Goal: Information Seeking & Learning: Learn about a topic

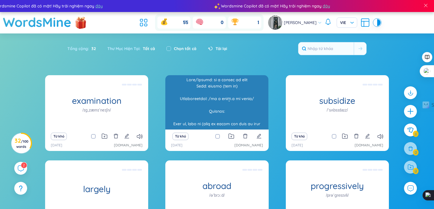
scroll to position [29, 0]
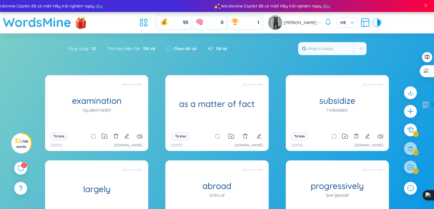
click at [218, 45] on div "Tải lại" at bounding box center [214, 49] width 25 height 12
click at [220, 49] on span "Tải lại" at bounding box center [221, 48] width 11 height 6
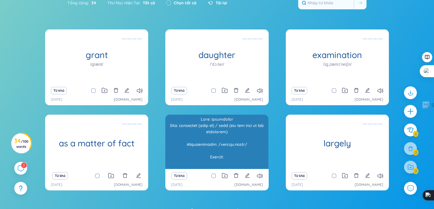
scroll to position [17, 0]
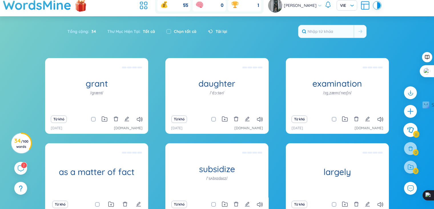
click at [412, 130] on icon at bounding box center [410, 130] width 7 height 6
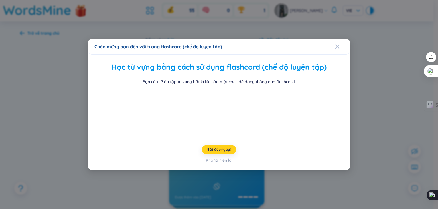
click at [226, 154] on button "Bắt đầu ngay!" at bounding box center [219, 149] width 34 height 9
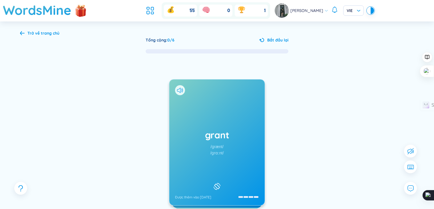
click at [250, 138] on h1 "grant" at bounding box center [217, 134] width 84 height 13
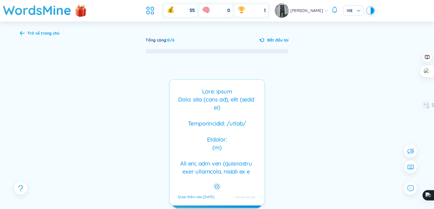
click at [250, 138] on div at bounding box center [216, 131] width 89 height 89
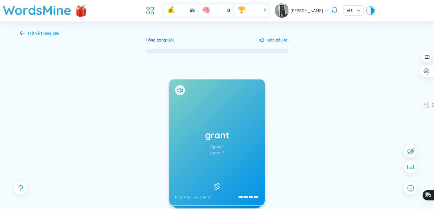
click at [180, 89] on icon at bounding box center [180, 90] width 6 height 5
click at [227, 137] on h1 "grant" at bounding box center [217, 134] width 84 height 13
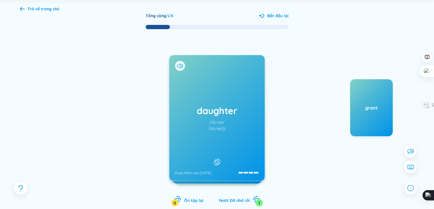
click at [223, 127] on div "/ˈdɔːtə(r)/" at bounding box center [216, 128] width 17 height 6
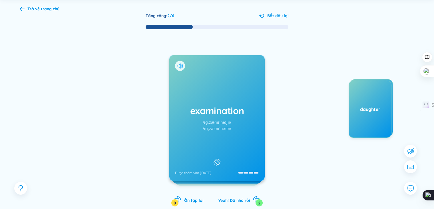
click at [182, 63] on icon at bounding box center [180, 65] width 6 height 5
click at [209, 89] on div "examination /ɪɡˌzæmɪˈneɪʃn/ /ɪɡˌzæmɪˈneɪʃn/ Được thêm vào [DATE]" at bounding box center [216, 118] width 95 height 126
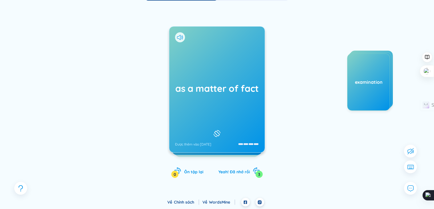
click at [244, 95] on div "as a matter of fact Được thêm vào [DATE]" at bounding box center [216, 90] width 95 height 126
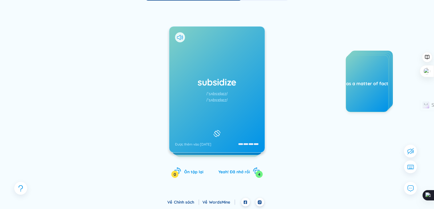
click at [240, 88] on div "subsidize /ˈsʌbsɪdaɪz/ /ˈsʌbsɪdaɪz/ Được thêm vào [DATE]" at bounding box center [216, 90] width 95 height 126
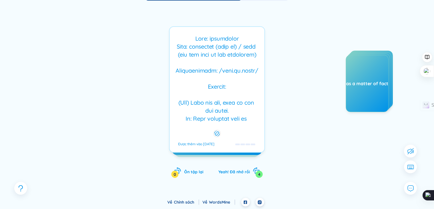
click at [240, 88] on div at bounding box center [216, 79] width 89 height 89
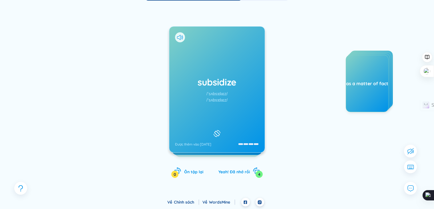
click at [180, 34] on div at bounding box center [180, 37] width 10 height 10
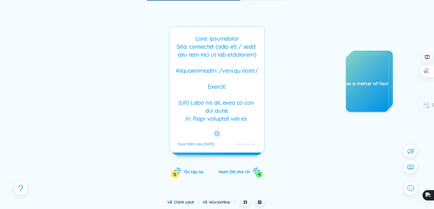
click at [193, 52] on div at bounding box center [216, 79] width 89 height 89
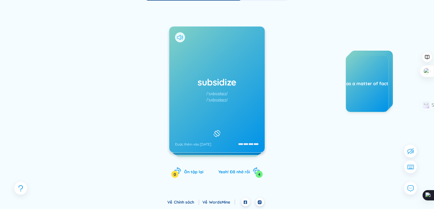
click at [180, 35] on icon at bounding box center [178, 37] width 3 height 5
click at [226, 100] on div "/ˈsʌbsɪdaɪz/" at bounding box center [216, 100] width 21 height 6
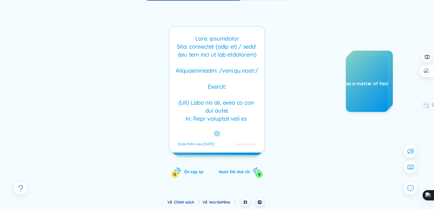
scroll to position [86, 0]
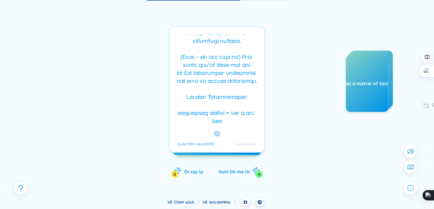
click at [233, 80] on div at bounding box center [216, 79] width 89 height 89
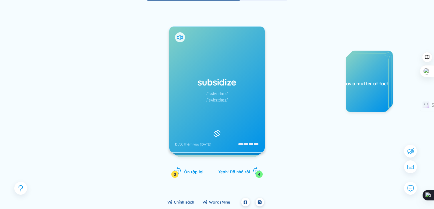
click at [237, 85] on h1 "subsidize" at bounding box center [217, 82] width 84 height 13
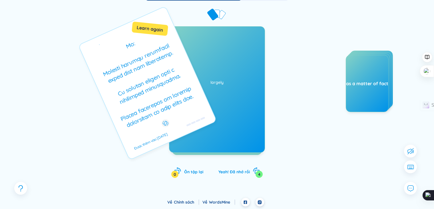
scroll to position [0, 0]
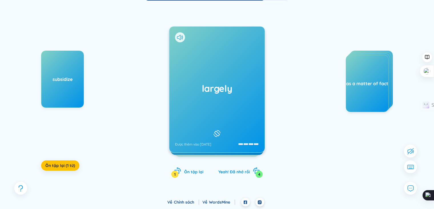
click at [175, 55] on div "largely Được thêm vào [DATE]" at bounding box center [216, 90] width 95 height 126
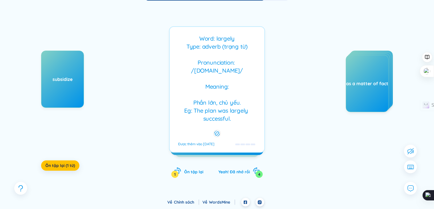
click at [175, 55] on div "Word: largely Type: adverb (trạng từ) Pronunciation: /[DOMAIN_NAME]/ Meaning: P…" at bounding box center [216, 79] width 89 height 89
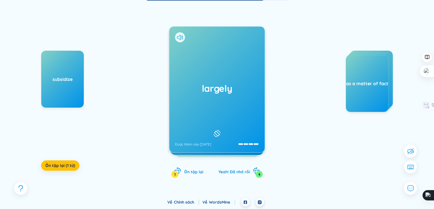
click at [236, 92] on h1 "largely" at bounding box center [217, 88] width 84 height 13
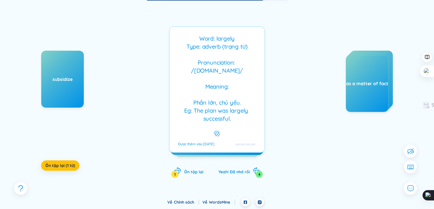
click at [249, 101] on div "Word: largely Type: adverb (trạng từ) Pronunciation: /[DOMAIN_NAME]/ Meaning: P…" at bounding box center [216, 79] width 89 height 89
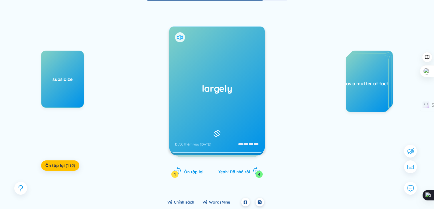
click at [180, 39] on icon at bounding box center [180, 37] width 6 height 5
click at [192, 67] on div "largely Được thêm vào [DATE]" at bounding box center [216, 90] width 95 height 126
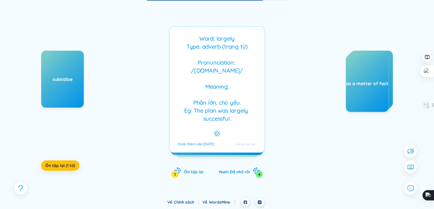
click at [211, 74] on div "Word: largely Type: adverb (trạng từ) Pronunciation: /[DOMAIN_NAME]/ Meaning: P…" at bounding box center [216, 79] width 89 height 89
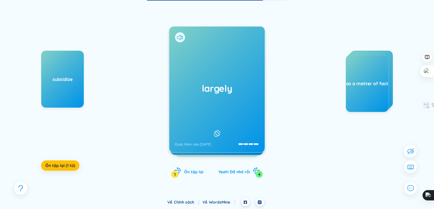
click at [180, 39] on icon at bounding box center [180, 37] width 6 height 5
click at [201, 68] on div "largely Được thêm vào [DATE]" at bounding box center [216, 90] width 95 height 126
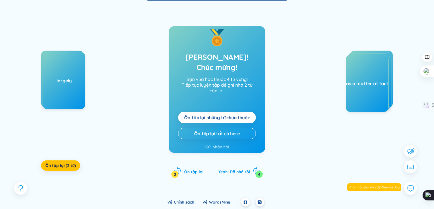
scroll to position [24, 0]
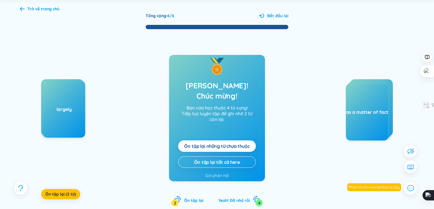
click at [48, 12] on div "Trở về trang chủ Tổng cộng : 6 / 6 Bắt đầu lại subsidize largely Ôn tập lại (2 …" at bounding box center [216, 111] width 411 height 229
drag, startPoint x: 48, startPoint y: 7, endPoint x: 63, endPoint y: 9, distance: 15.4
click at [48, 7] on div "Trở về trang chủ" at bounding box center [43, 9] width 32 height 6
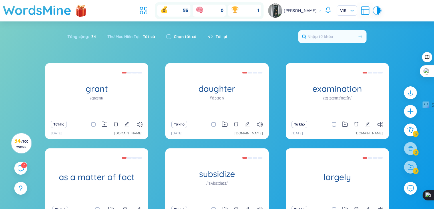
scroll to position [63, 0]
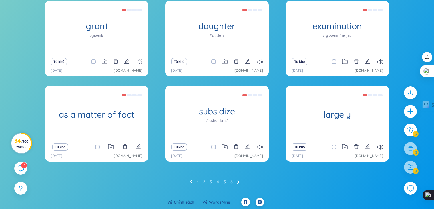
click at [19, 146] on span "/ 100 words" at bounding box center [22, 143] width 12 height 9
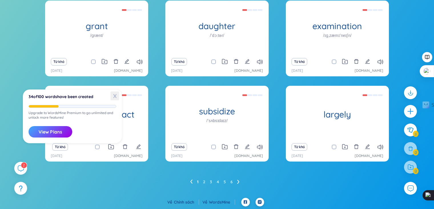
click at [112, 97] on span "X" at bounding box center [114, 95] width 9 height 9
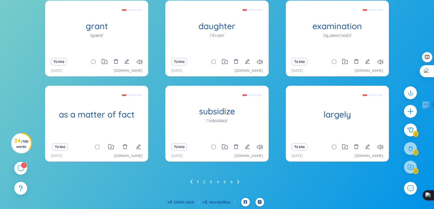
click at [238, 184] on li at bounding box center [238, 181] width 2 height 9
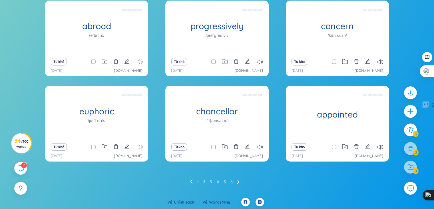
click at [190, 181] on icon at bounding box center [191, 181] width 2 height 4
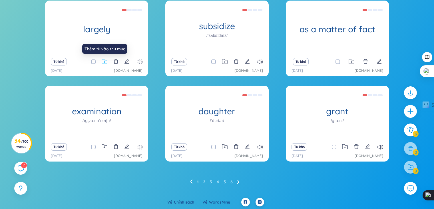
click at [103, 63] on icon at bounding box center [104, 61] width 5 height 5
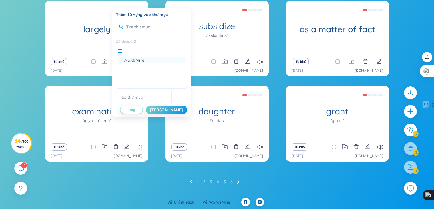
click at [130, 59] on span "WordsMine" at bounding box center [134, 60] width 21 height 6
click at [169, 112] on button "[PERSON_NAME]" at bounding box center [166, 110] width 41 height 8
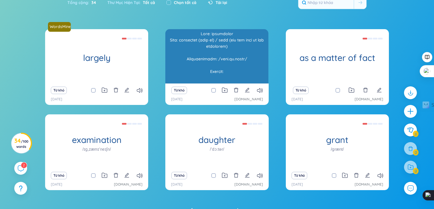
scroll to position [5, 0]
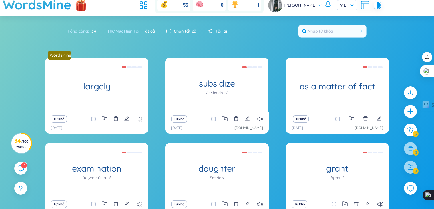
click at [170, 29] on input "checkbox" at bounding box center [168, 31] width 5 height 5
checkbox input "true"
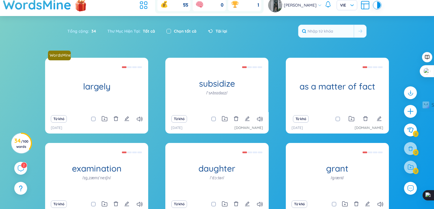
checkbox input "true"
click at [223, 118] on icon at bounding box center [225, 118] width 6 height 5
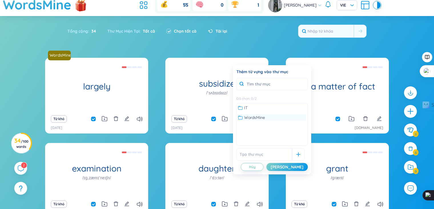
click at [254, 117] on span "WordsMine" at bounding box center [254, 117] width 21 height 6
click at [297, 166] on div "[PERSON_NAME]" at bounding box center [287, 167] width 33 height 6
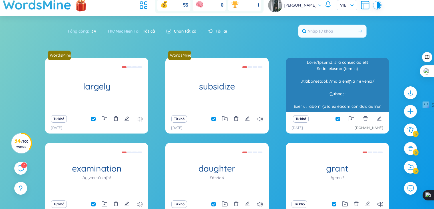
scroll to position [34, 0]
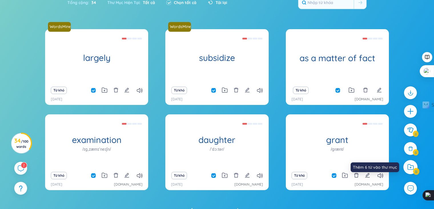
click at [411, 169] on icon at bounding box center [410, 167] width 6 height 6
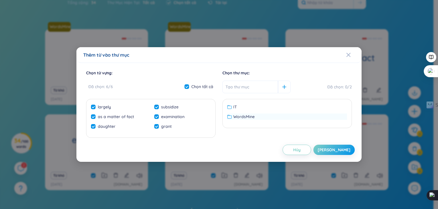
click at [246, 117] on span "WordsMine" at bounding box center [243, 116] width 21 height 6
click at [337, 150] on div "[PERSON_NAME]" at bounding box center [334, 149] width 33 height 6
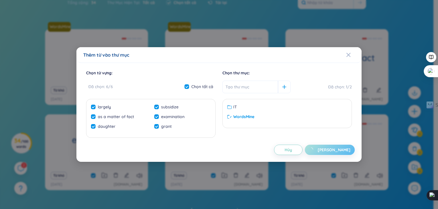
checkbox input "false"
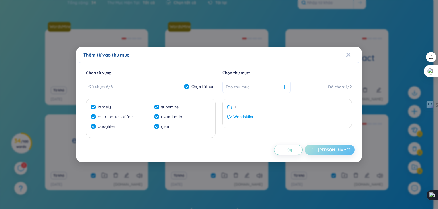
checkbox input "false"
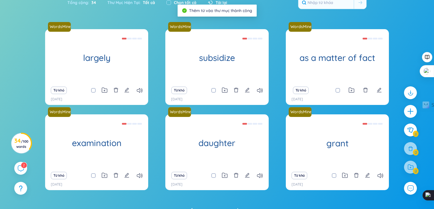
scroll to position [63, 0]
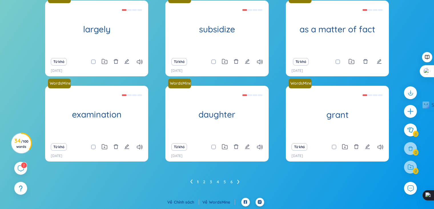
click at [238, 180] on icon at bounding box center [238, 182] width 2 height 4
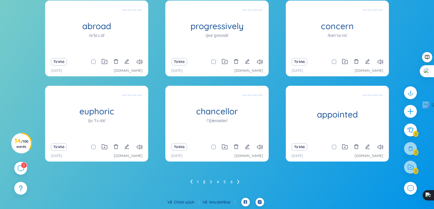
scroll to position [5, 0]
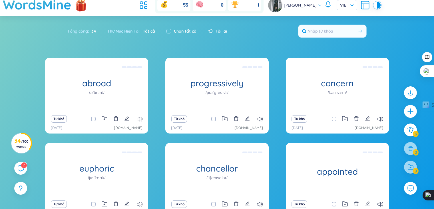
drag, startPoint x: 153, startPoint y: 29, endPoint x: 150, endPoint y: 30, distance: 3.5
click at [153, 29] on span "Tất cả" at bounding box center [147, 31] width 15 height 5
click at [180, 30] on label "Chọn tất cả" at bounding box center [185, 31] width 23 height 6
checkbox input "true"
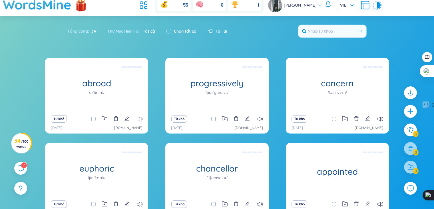
checkbox input "true"
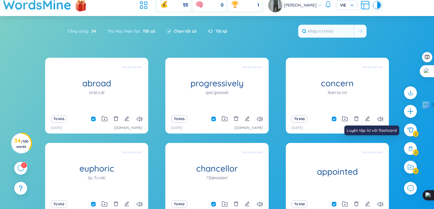
scroll to position [63, 0]
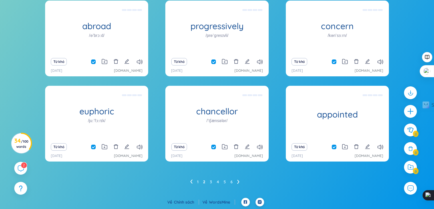
click at [236, 180] on ul "1 2 3 4 5 6" at bounding box center [217, 181] width 54 height 9
click at [237, 182] on icon at bounding box center [238, 181] width 2 height 4
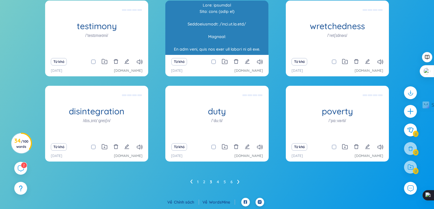
scroll to position [5, 0]
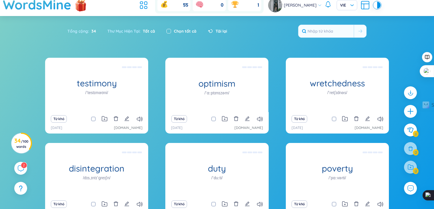
click at [169, 30] on input "checkbox" at bounding box center [168, 31] width 5 height 5
checkbox input "true"
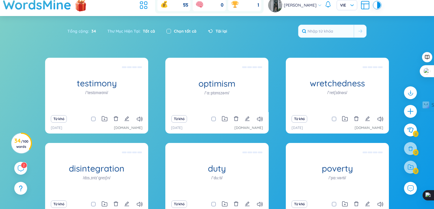
checkbox input "true"
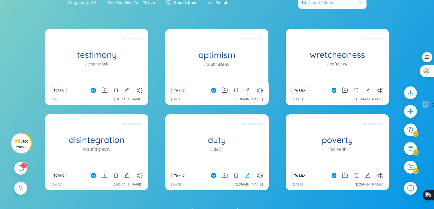
scroll to position [63, 0]
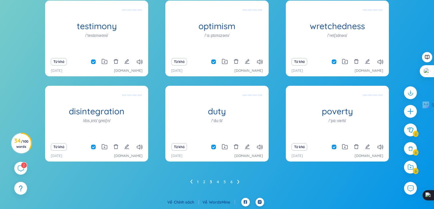
click at [190, 180] on icon at bounding box center [191, 181] width 2 height 4
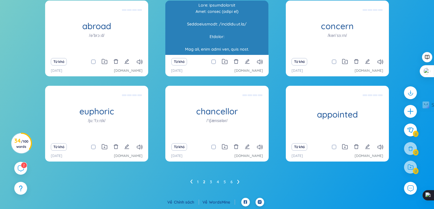
scroll to position [5, 0]
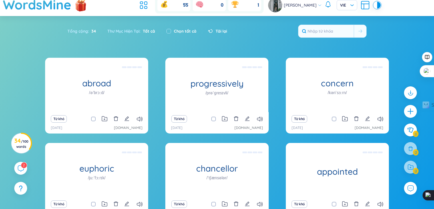
click at [168, 27] on div "Chọn tất cả" at bounding box center [181, 31] width 41 height 12
click at [168, 29] on input "checkbox" at bounding box center [168, 31] width 5 height 5
checkbox input "true"
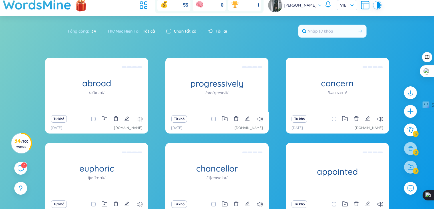
checkbox input "true"
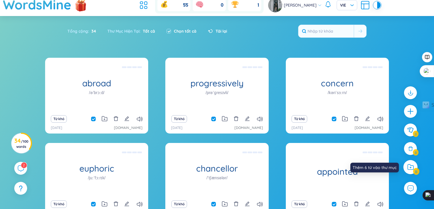
click at [414, 166] on div at bounding box center [410, 167] width 14 height 14
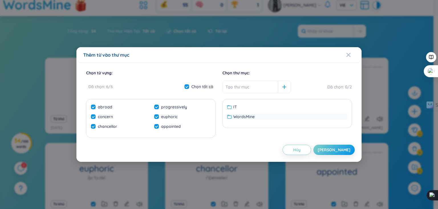
click at [250, 117] on span "WordsMine" at bounding box center [243, 116] width 21 height 6
click at [337, 145] on button "[PERSON_NAME]" at bounding box center [334, 149] width 41 height 10
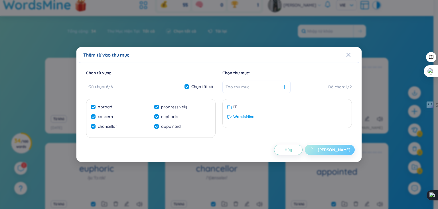
checkbox input "false"
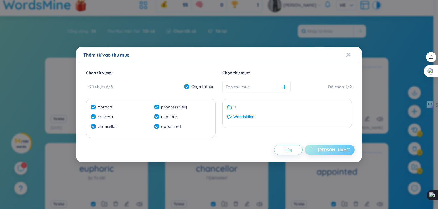
checkbox input "false"
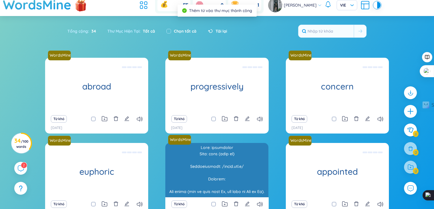
scroll to position [63, 0]
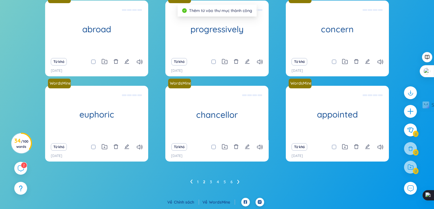
click at [236, 180] on ul "1 2 3 4 5 6" at bounding box center [217, 181] width 54 height 9
click at [237, 181] on icon at bounding box center [238, 181] width 2 height 4
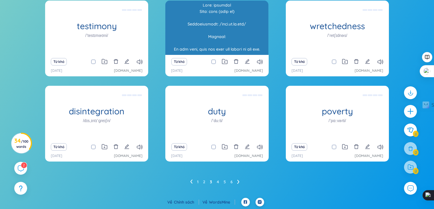
scroll to position [5, 0]
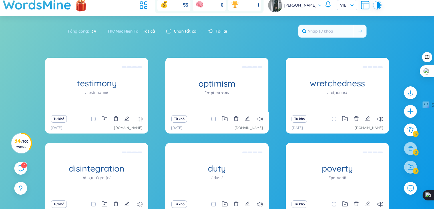
click at [170, 29] on input "checkbox" at bounding box center [168, 31] width 5 height 5
checkbox input "true"
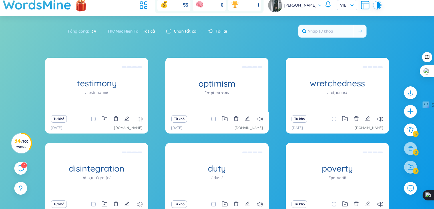
checkbox input "true"
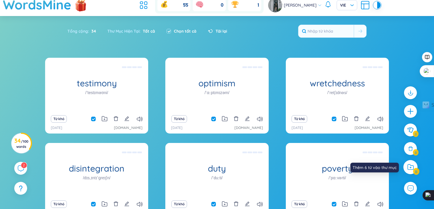
click at [410, 170] on div at bounding box center [410, 167] width 14 height 14
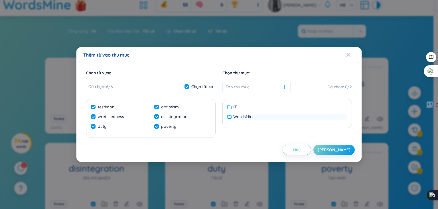
click at [245, 117] on span "WordsMine" at bounding box center [243, 116] width 21 height 6
click at [351, 146] on button "[PERSON_NAME]" at bounding box center [334, 149] width 41 height 10
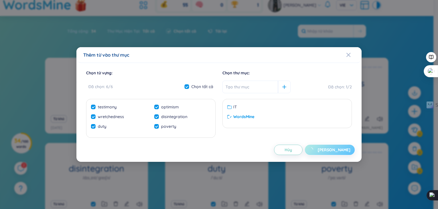
checkbox input "false"
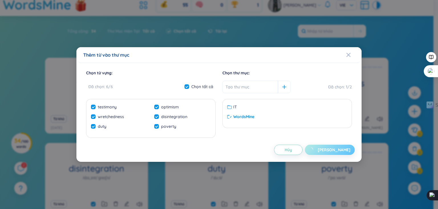
checkbox input "false"
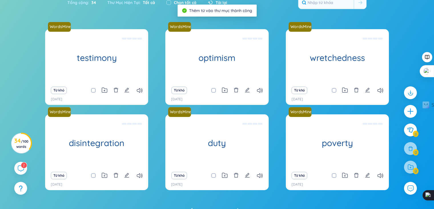
scroll to position [63, 0]
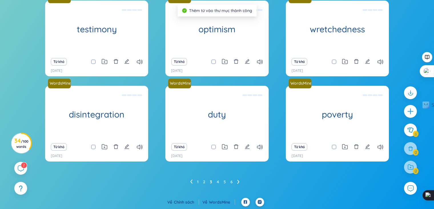
click at [239, 182] on icon at bounding box center [238, 181] width 2 height 4
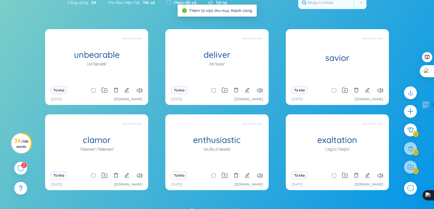
scroll to position [5, 0]
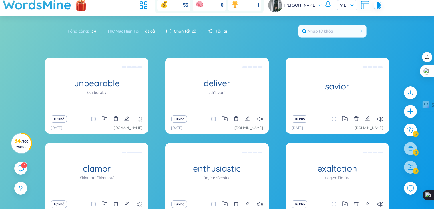
click at [170, 29] on input "checkbox" at bounding box center [168, 31] width 5 height 5
checkbox input "true"
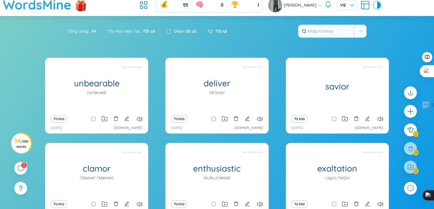
checkbox input "true"
click at [418, 172] on div at bounding box center [410, 167] width 14 height 14
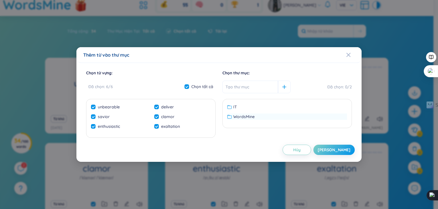
click at [267, 114] on div "WordsMine" at bounding box center [287, 116] width 120 height 6
click at [336, 154] on button "[PERSON_NAME]" at bounding box center [334, 149] width 41 height 10
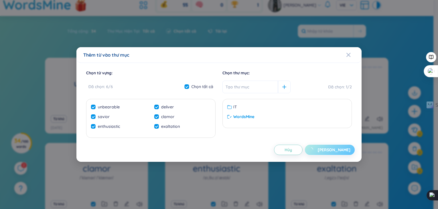
checkbox input "false"
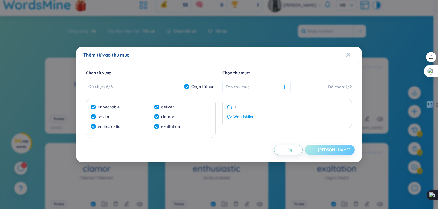
checkbox input "false"
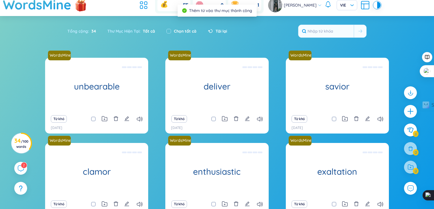
scroll to position [63, 0]
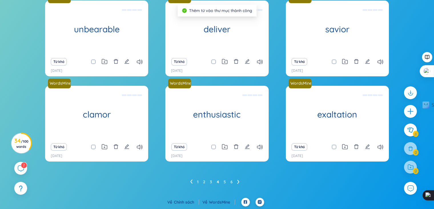
click at [239, 179] on icon at bounding box center [238, 181] width 2 height 4
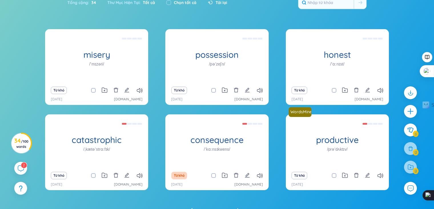
scroll to position [5, 0]
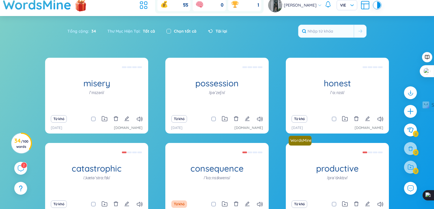
click at [169, 29] on input "checkbox" at bounding box center [168, 31] width 5 height 5
checkbox input "true"
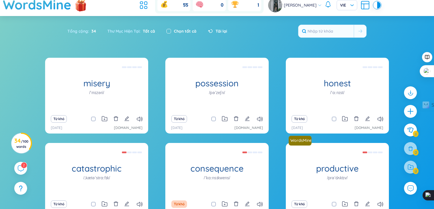
checkbox input "true"
click at [404, 167] on div at bounding box center [410, 167] width 14 height 14
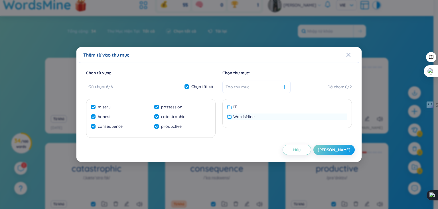
click at [236, 117] on span "WordsMine" at bounding box center [243, 116] width 21 height 6
click at [319, 138] on div "Chọn từ vựng : Đã chọn : 6 / 6 Chọn tất cả misery possession honest catastrophi…" at bounding box center [219, 112] width 272 height 85
click at [328, 146] on button "[PERSON_NAME]" at bounding box center [334, 149] width 41 height 10
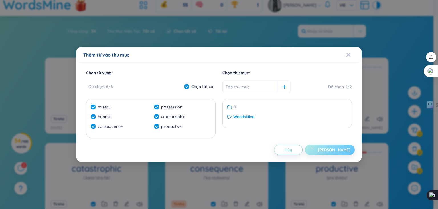
checkbox input "false"
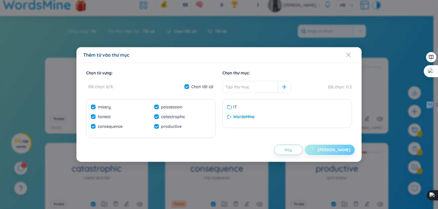
checkbox input "false"
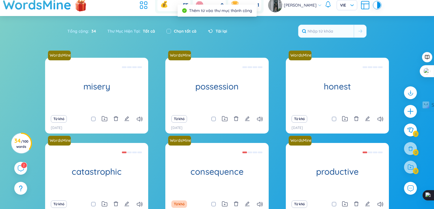
scroll to position [63, 0]
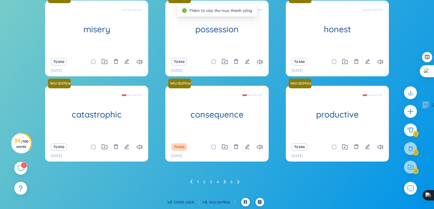
click at [240, 181] on ul "1 2 3 4 5 6" at bounding box center [217, 181] width 54 height 9
click at [237, 182] on icon at bounding box center [238, 181] width 2 height 4
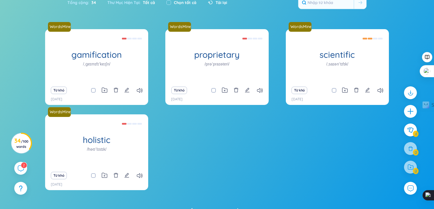
scroll to position [5, 0]
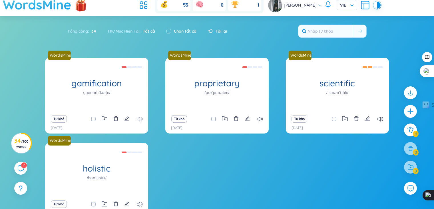
click at [36, 4] on h1 "WordsMine" at bounding box center [37, 5] width 69 height 20
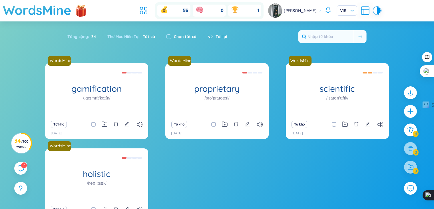
click at [152, 6] on ul at bounding box center [144, 10] width 15 height 13
click at [147, 6] on icon at bounding box center [143, 10] width 10 height 10
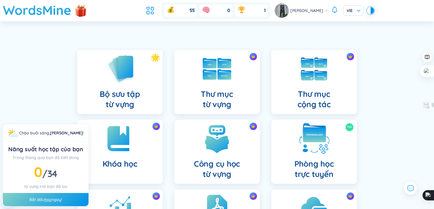
click at [309, 144] on img at bounding box center [313, 138] width 31 height 31
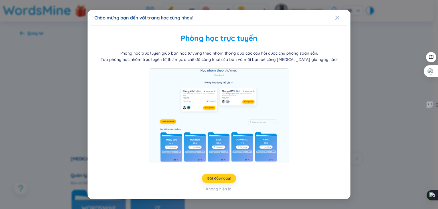
click at [232, 180] on button "Bắt đầu ngay!" at bounding box center [219, 178] width 34 height 9
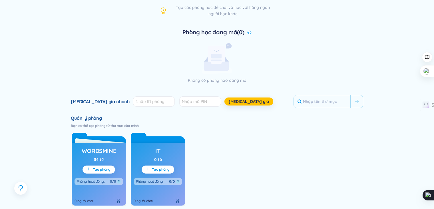
scroll to position [86, 0]
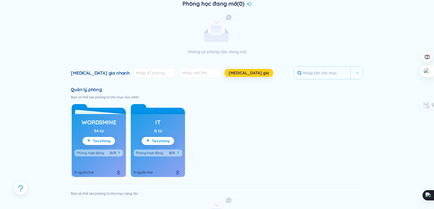
click at [229, 73] on span "[MEDICAL_DATA] gia" at bounding box center [249, 73] width 40 height 6
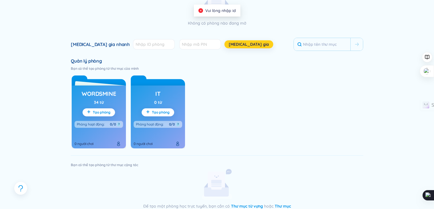
scroll to position [179, 0]
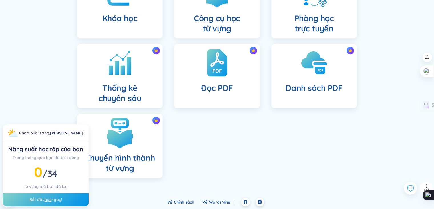
scroll to position [88, 0]
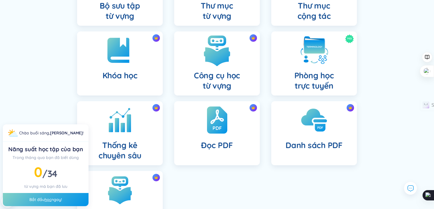
click at [220, 60] on img at bounding box center [216, 50] width 31 height 31
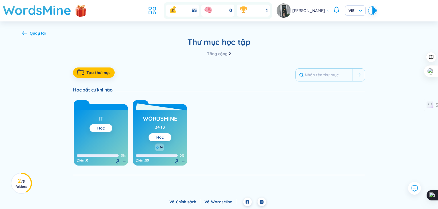
click at [164, 136] on button "Học" at bounding box center [160, 137] width 23 height 8
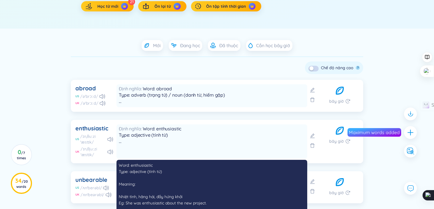
scroll to position [29, 0]
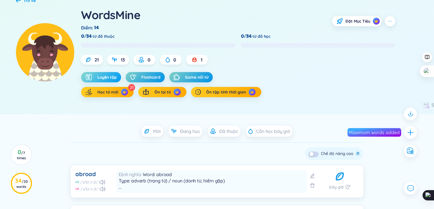
click at [104, 78] on span "Luyện tập" at bounding box center [106, 77] width 19 height 6
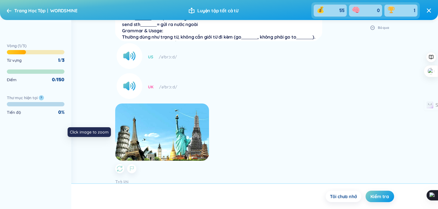
scroll to position [132, 0]
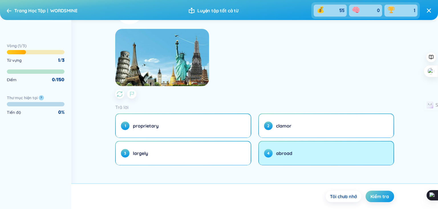
click at [306, 158] on button "4 abroad" at bounding box center [326, 152] width 135 height 23
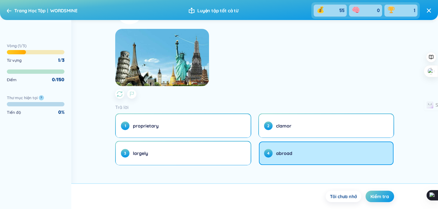
click at [392, 201] on div "Kiểm tra" at bounding box center [380, 195] width 29 height 11
click at [389, 199] on span "Kiểm tra" at bounding box center [380, 196] width 19 height 6
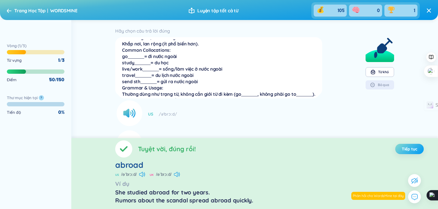
click at [405, 148] on span "Tiếp tục" at bounding box center [409, 149] width 15 height 6
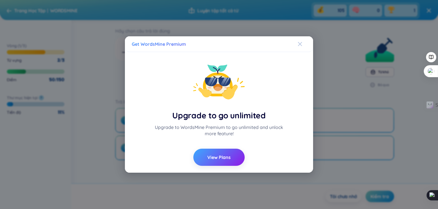
click at [303, 43] on span "Close" at bounding box center [305, 43] width 15 height 15
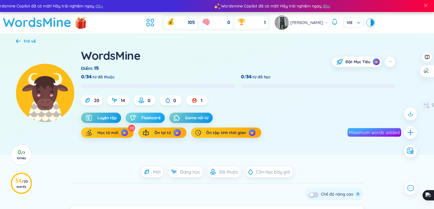
click at [152, 118] on span "Flashcard" at bounding box center [150, 118] width 19 height 6
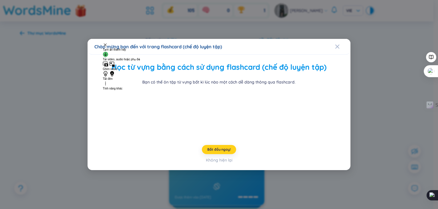
click at [225, 152] on span "Bắt đầu ngay!" at bounding box center [219, 149] width 23 height 5
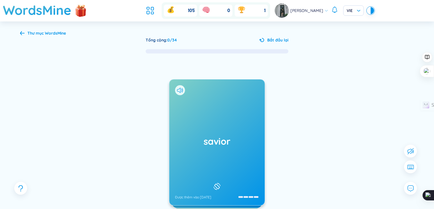
click at [248, 129] on div "savior Được thêm vào [DATE]" at bounding box center [216, 142] width 95 height 126
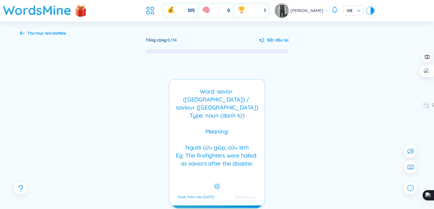
click at [252, 141] on div "Word: savior ([GEOGRAPHIC_DATA]) / saviour ([GEOGRAPHIC_DATA]) Type: noun (danh…" at bounding box center [216, 131] width 89 height 89
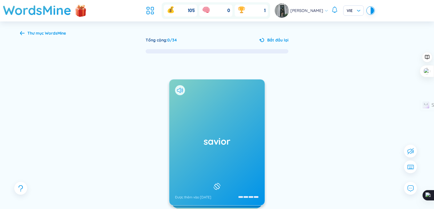
click at [181, 89] on div "savior Được thêm vào [DATE]" at bounding box center [217, 142] width 96 height 126
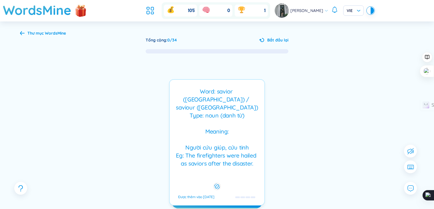
click at [201, 105] on div "Word: savior ([GEOGRAPHIC_DATA]) / saviour ([GEOGRAPHIC_DATA]) Type: noun (danh…" at bounding box center [216, 131] width 89 height 89
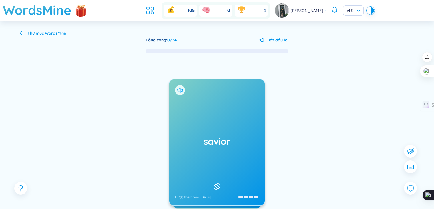
click at [178, 88] on icon at bounding box center [180, 90] width 6 height 5
click at [215, 124] on div "savior Được thêm vào [DATE]" at bounding box center [216, 142] width 95 height 126
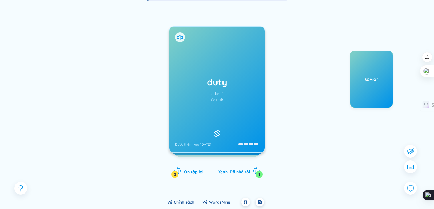
scroll to position [24, 0]
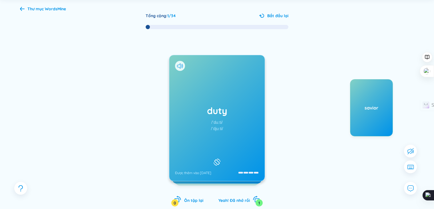
click at [224, 110] on h1 "duty" at bounding box center [217, 110] width 84 height 13
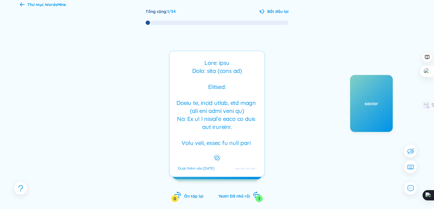
scroll to position [57, 0]
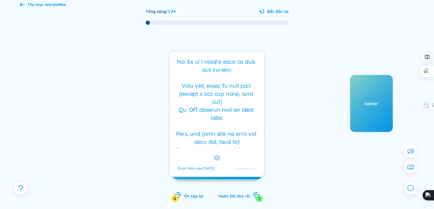
click at [214, 103] on div at bounding box center [216, 103] width 89 height 89
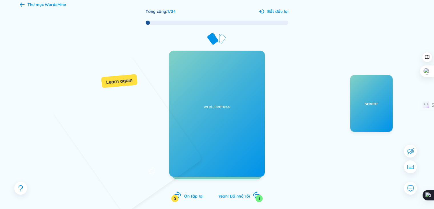
scroll to position [0, 0]
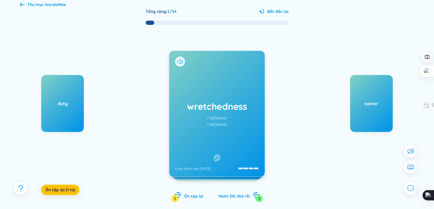
click at [182, 59] on icon at bounding box center [182, 61] width 1 height 4
click at [226, 104] on h1 "wretchedness" at bounding box center [217, 106] width 84 height 13
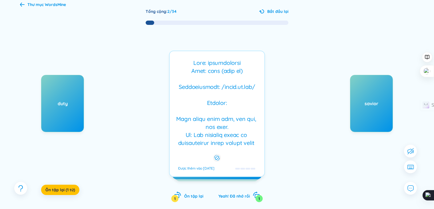
click at [226, 104] on div at bounding box center [216, 103] width 89 height 89
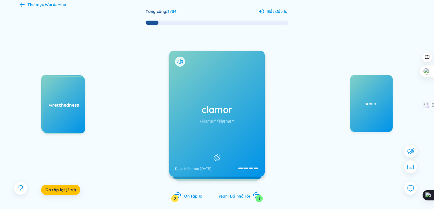
click at [242, 110] on h1 "clamor" at bounding box center [217, 109] width 84 height 13
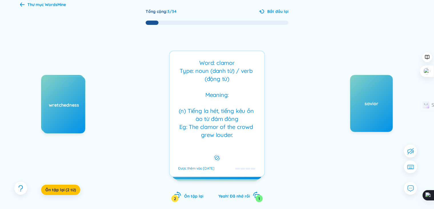
click at [242, 110] on div "Word: clamor Type: noun (danh từ) / verb (động từ) Meaning: (n) Tiếng la hét, t…" at bounding box center [216, 103] width 89 height 89
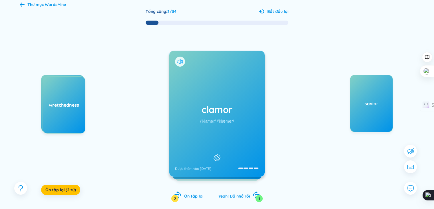
click at [179, 62] on icon at bounding box center [180, 61] width 6 height 5
click at [208, 94] on div "clamor /ˈklamər/ /ˈklæmər/ Được thêm vào [DATE]" at bounding box center [216, 114] width 95 height 126
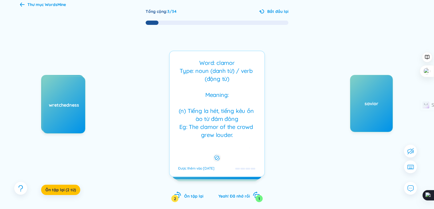
click at [208, 94] on div "Word: clamor Type: noun (danh từ) / verb (động từ) Meaning: (n) Tiếng la hét, t…" at bounding box center [216, 103] width 89 height 89
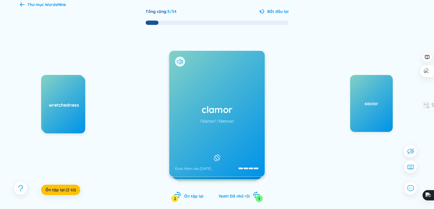
click at [236, 127] on div "clamor /ˈklamər/ /ˈklæmər/ Được thêm vào [DATE]" at bounding box center [216, 114] width 95 height 126
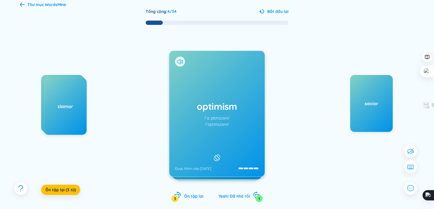
click at [224, 119] on div "/ˈɑːptɪmɪzəm/" at bounding box center [217, 118] width 25 height 6
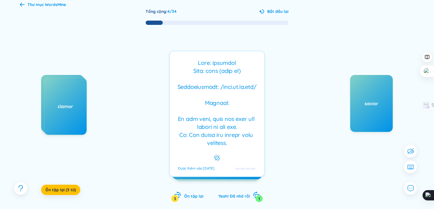
click at [225, 120] on div at bounding box center [216, 103] width 89 height 89
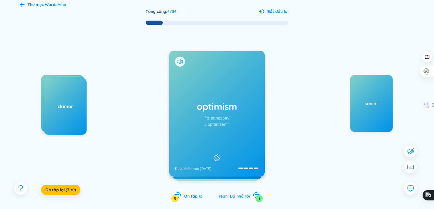
click at [180, 60] on icon at bounding box center [180, 61] width 6 height 5
click at [212, 102] on h1 "optimism" at bounding box center [217, 106] width 84 height 13
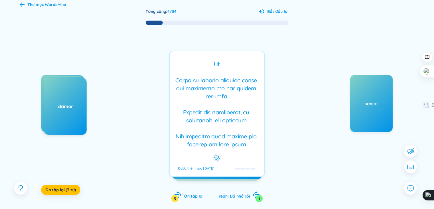
scroll to position [53, 0]
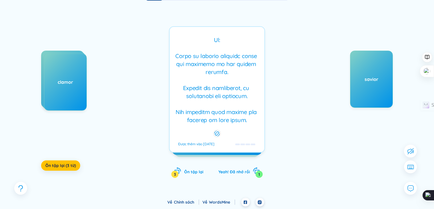
click at [236, 100] on div at bounding box center [216, 79] width 89 height 89
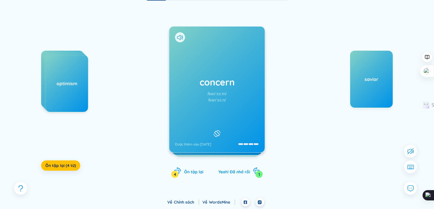
scroll to position [0, 0]
click at [223, 100] on div "/kənˈsɜːn/" at bounding box center [217, 100] width 18 height 6
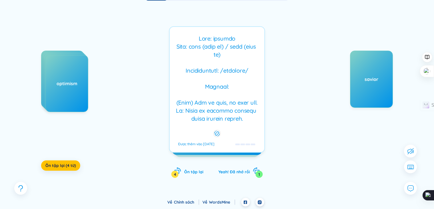
click at [235, 85] on div at bounding box center [216, 79] width 89 height 89
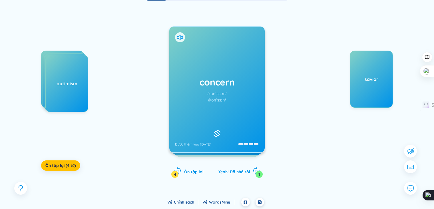
click at [178, 39] on icon at bounding box center [180, 37] width 6 height 5
click at [224, 97] on div "/kənˈsɜːn/" at bounding box center [217, 100] width 18 height 6
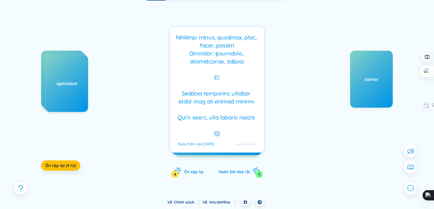
scroll to position [494, 0]
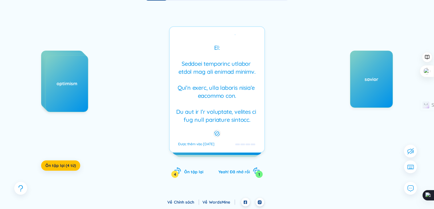
click at [245, 81] on div at bounding box center [216, 79] width 89 height 89
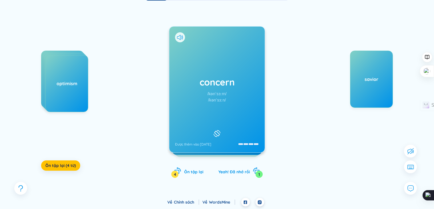
click at [244, 81] on h1 "concern" at bounding box center [217, 82] width 84 height 13
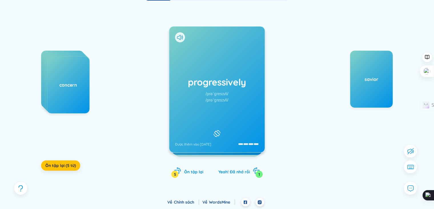
scroll to position [24, 0]
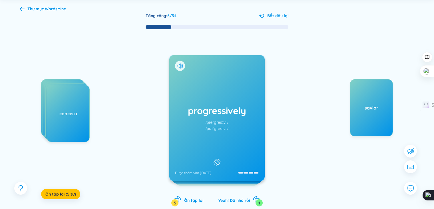
click at [228, 118] on div "progressively /prəˈɡresɪvli/ /prəˈɡresɪvli/ Được thêm vào [DATE]" at bounding box center [216, 118] width 95 height 126
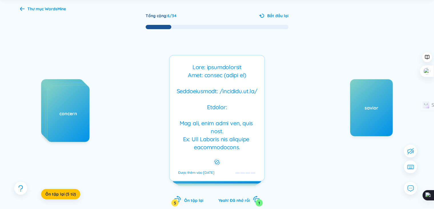
click at [231, 97] on div at bounding box center [216, 107] width 89 height 89
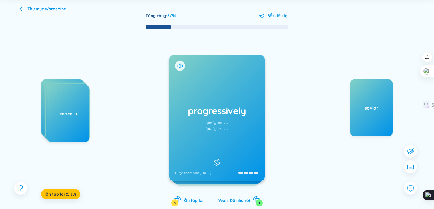
click at [182, 65] on icon at bounding box center [181, 65] width 1 height 3
click at [222, 93] on div "progressively /prəˈɡresɪvli/ /prəˈɡresɪvli/ Được thêm vào [DATE]" at bounding box center [216, 118] width 95 height 126
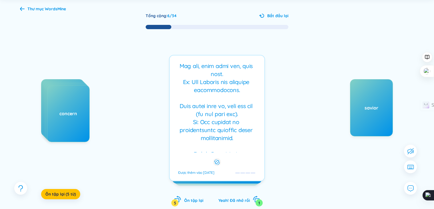
scroll to position [0, 0]
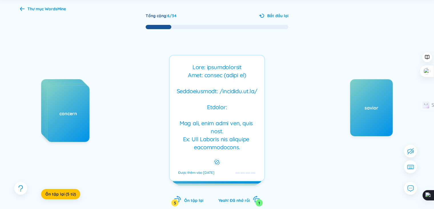
click at [253, 105] on div at bounding box center [216, 107] width 89 height 89
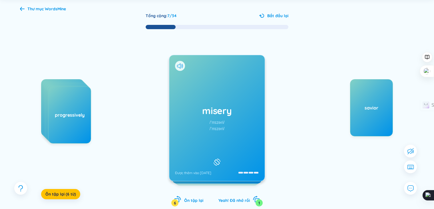
click at [226, 125] on div "misery /ˈmɪzəri/ /ˈmɪzəri/ Được thêm vào [DATE]" at bounding box center [216, 118] width 95 height 126
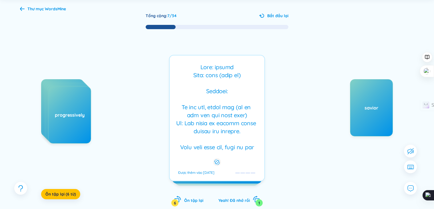
click at [226, 129] on div at bounding box center [216, 107] width 89 height 89
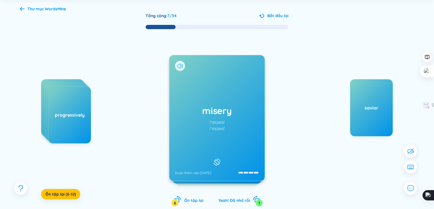
click at [181, 64] on icon at bounding box center [180, 65] width 6 height 5
click at [212, 122] on div "/ˈmɪzəri/" at bounding box center [217, 122] width 15 height 6
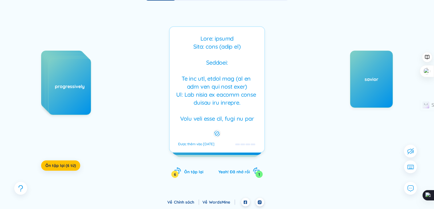
scroll to position [24, 0]
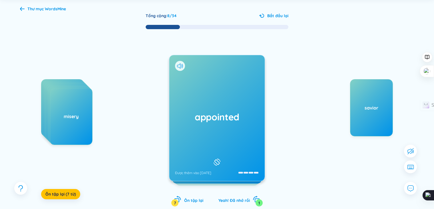
click at [230, 130] on div "appointed Được thêm vào [DATE]" at bounding box center [216, 118] width 95 height 126
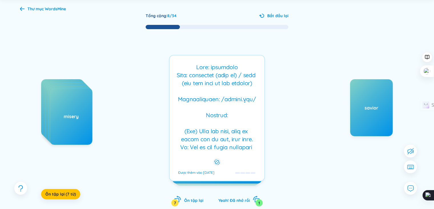
click at [190, 117] on div at bounding box center [216, 107] width 89 height 89
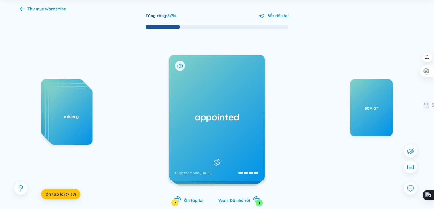
click at [178, 63] on icon at bounding box center [180, 65] width 6 height 5
click at [212, 99] on div "appointed Được thêm vào [DATE]" at bounding box center [216, 118] width 95 height 126
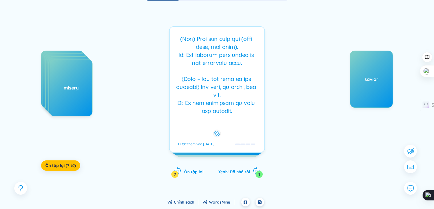
scroll to position [0, 0]
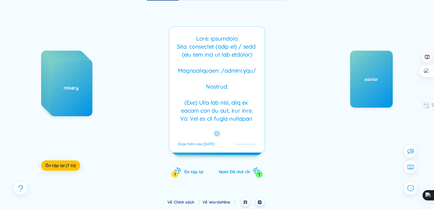
click at [232, 77] on div at bounding box center [216, 79] width 89 height 89
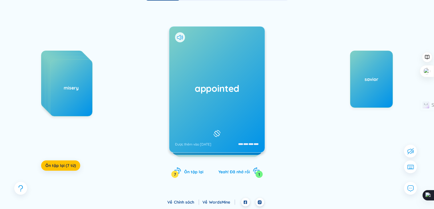
click at [232, 77] on div "appointed Được thêm vào [DATE]" at bounding box center [216, 90] width 95 height 126
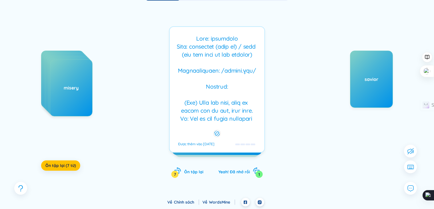
click at [232, 77] on div at bounding box center [216, 79] width 89 height 89
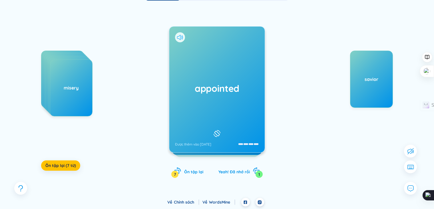
click at [178, 35] on icon at bounding box center [180, 37] width 6 height 5
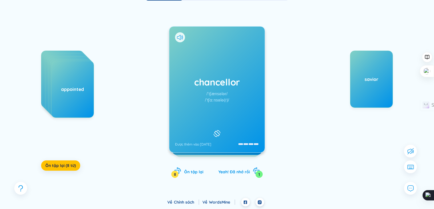
click at [175, 34] on div at bounding box center [180, 37] width 10 height 10
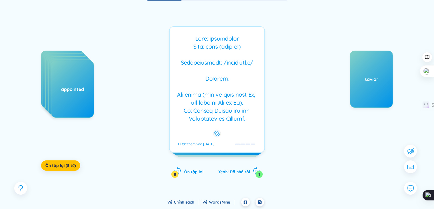
click at [191, 53] on div at bounding box center [216, 79] width 89 height 89
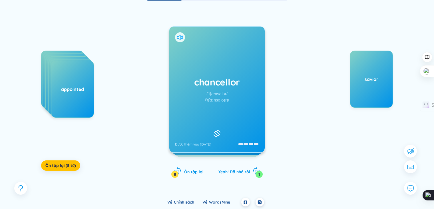
click at [177, 35] on icon at bounding box center [180, 37] width 6 height 5
click at [223, 63] on div "chancellor /ˈtʃænsələr/ /ˈtʃɑːnsələ(r)/ Được thêm vào [DATE]" at bounding box center [216, 90] width 95 height 126
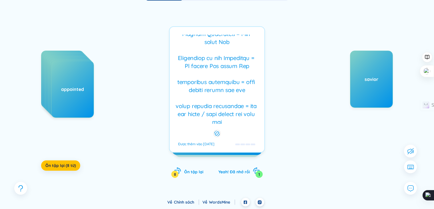
scroll to position [343, 0]
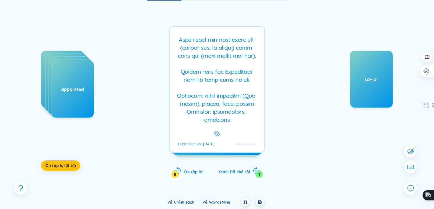
click at [240, 97] on div at bounding box center [216, 79] width 89 height 89
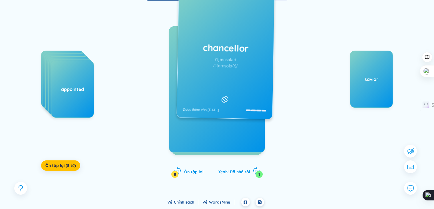
scroll to position [0, 0]
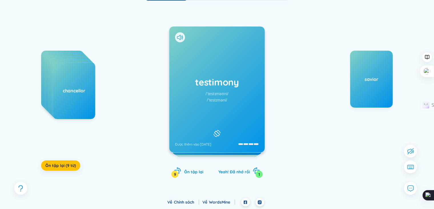
click at [216, 100] on div "/ˈtestɪməni/" at bounding box center [217, 100] width 20 height 6
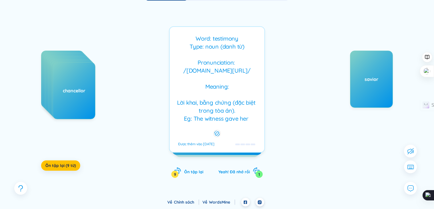
click at [217, 84] on div "Word: testimony Type: noun (danh từ) Pronunciation: /[DOMAIN_NAME][URL]/ Meanin…" at bounding box center [216, 79] width 89 height 89
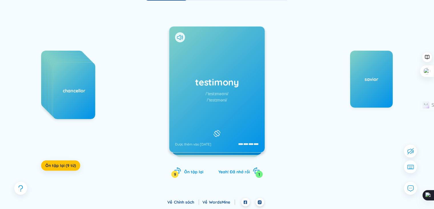
click at [176, 37] on div at bounding box center [180, 37] width 10 height 10
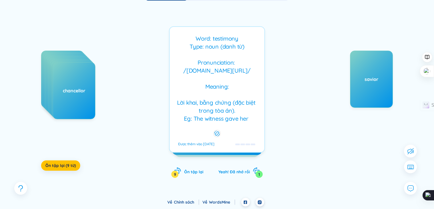
drag, startPoint x: 192, startPoint y: 50, endPoint x: 190, endPoint y: 45, distance: 5.9
click at [193, 50] on div "testimony /ˈtestɪməʊni/ /ˈtestɪməni/ Được thêm vào [DATE]" at bounding box center [216, 90] width 95 height 126
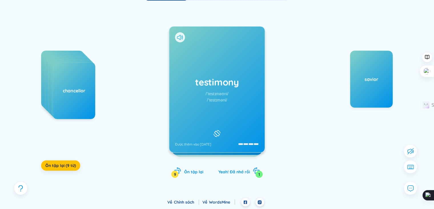
click at [178, 35] on icon at bounding box center [180, 37] width 6 height 5
click at [216, 86] on h1 "testimony" at bounding box center [217, 82] width 84 height 13
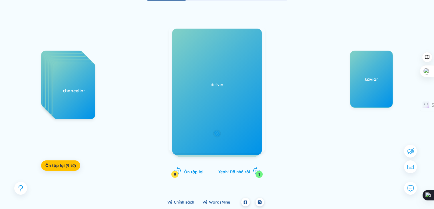
scroll to position [366, 0]
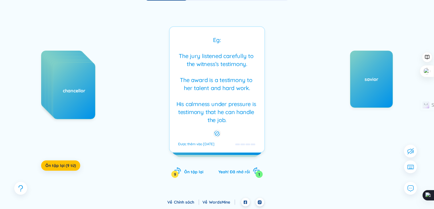
click at [216, 99] on div "Word: testimony Type: noun (danh từ) Pronunciation: /[DOMAIN_NAME][URL]/ Meanin…" at bounding box center [216, 79] width 89 height 89
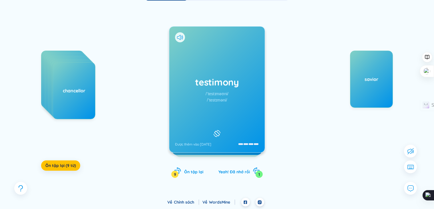
click at [214, 94] on div "/ˈtestɪməʊni/" at bounding box center [217, 93] width 23 height 6
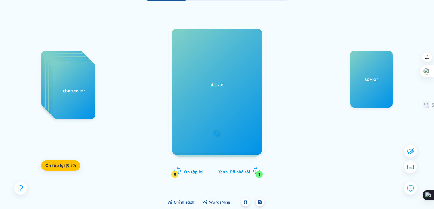
scroll to position [0, 0]
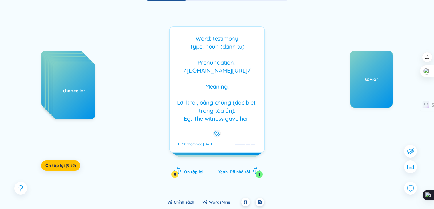
click at [245, 79] on div "Word: testimony Type: noun (danh từ) Pronunciation: /[DOMAIN_NAME][URL]/ Meanin…" at bounding box center [216, 79] width 89 height 89
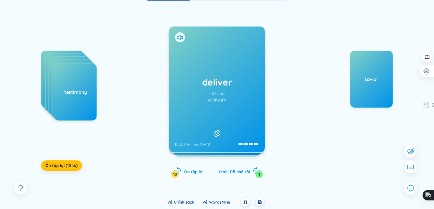
click at [223, 97] on div "/dɪˈlɪvə(r)/" at bounding box center [217, 100] width 18 height 6
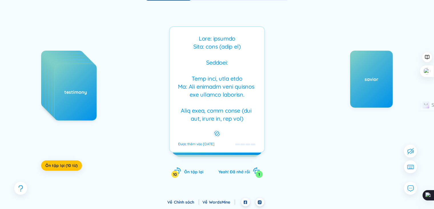
click at [220, 98] on div at bounding box center [216, 79] width 89 height 89
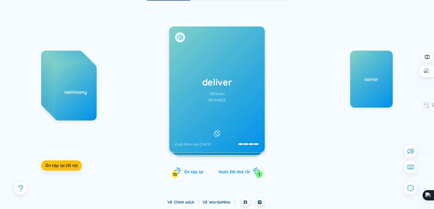
click at [179, 34] on div at bounding box center [180, 37] width 10 height 10
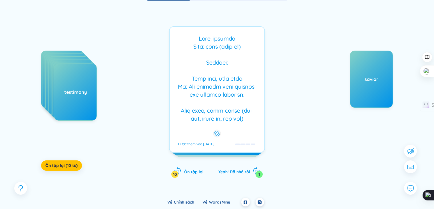
click at [192, 46] on div "deliver /dɪˈlɪvər/ /dɪˈlɪvə(r)/ Được thêm vào [DATE] Được thêm vào [DATE]" at bounding box center [217, 89] width 96 height 126
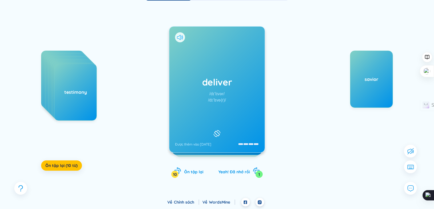
click at [181, 35] on icon at bounding box center [180, 37] width 6 height 5
click at [228, 75] on div "deliver /dɪˈlɪvər/ /dɪˈlɪvə(r)/ Được thêm vào [DATE]" at bounding box center [216, 90] width 95 height 126
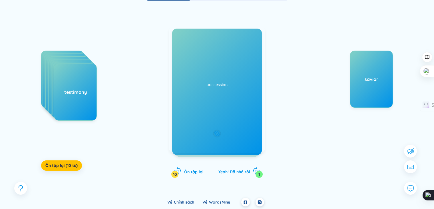
scroll to position [113, 0]
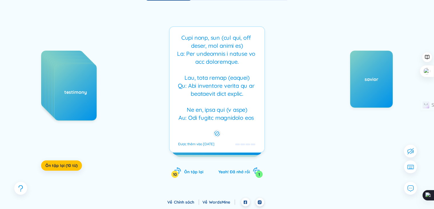
click at [223, 98] on div at bounding box center [216, 79] width 89 height 89
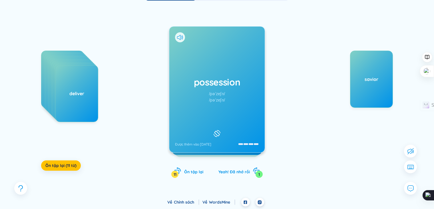
scroll to position [0, 0]
click at [228, 99] on div "possession /pəˈzeʃn/ /pəˈzeʃn/ Được thêm vào [DATE]" at bounding box center [216, 90] width 95 height 126
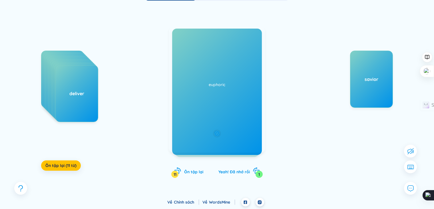
scroll to position [24, 0]
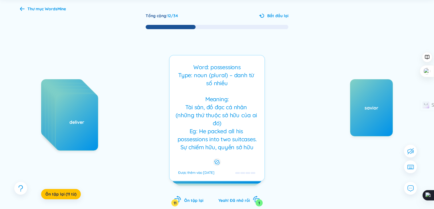
click at [244, 99] on div "Word: possessions Type: noun (plural) – danh từ số nhiều Meaning: Tài sản, đồ đ…" at bounding box center [216, 107] width 89 height 89
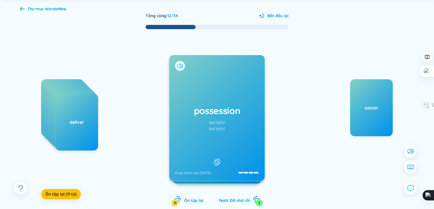
click at [179, 64] on icon at bounding box center [180, 65] width 6 height 5
click at [193, 112] on h1 "possession" at bounding box center [217, 110] width 84 height 13
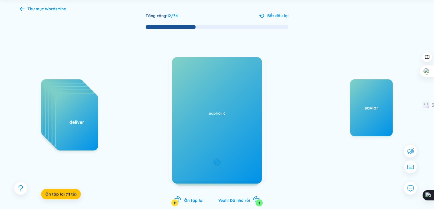
scroll to position [0, 0]
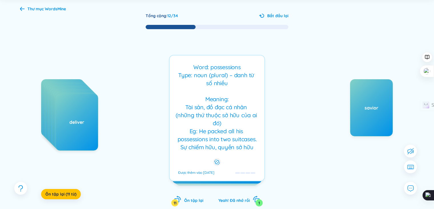
click at [229, 106] on div "Word: possessions Type: noun (plural) – danh từ số nhiều Meaning: Tài sản, đồ đ…" at bounding box center [216, 107] width 89 height 89
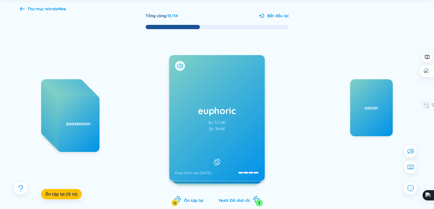
click at [218, 126] on div "/juːˈfɒrɪk/" at bounding box center [217, 128] width 16 height 6
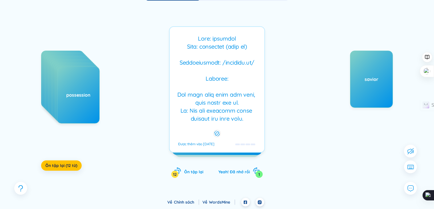
scroll to position [24, 0]
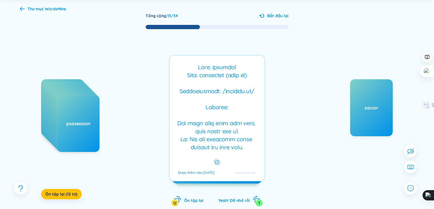
click at [211, 99] on div at bounding box center [216, 107] width 89 height 89
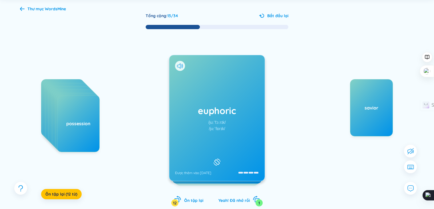
click at [176, 66] on div at bounding box center [180, 66] width 10 height 10
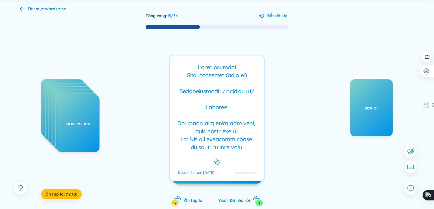
click at [179, 66] on div "euphoric /juːˈfɔːrɪk/ /juːˈfɒrɪk/ Được thêm vào [DATE] Được thêm vào [DATE]" at bounding box center [217, 118] width 96 height 126
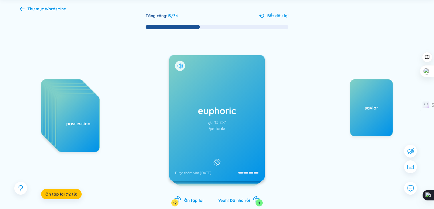
click at [180, 68] on icon at bounding box center [178, 65] width 3 height 5
click at [196, 86] on div "euphoric /juːˈfɔːrɪk/ /juːˈfɒrɪk/ Được thêm vào [DATE]" at bounding box center [216, 118] width 95 height 126
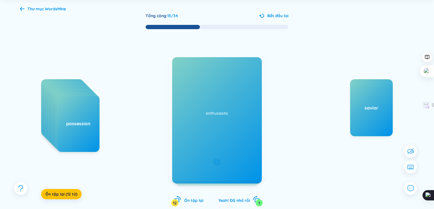
scroll to position [406, 0]
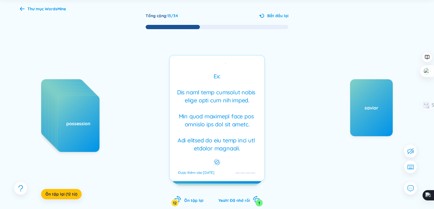
click at [237, 101] on div at bounding box center [216, 107] width 89 height 89
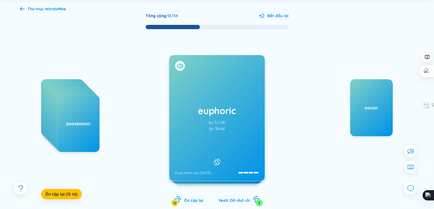
click at [237, 101] on div "euphoric /juːˈfɔːrɪk/ /juːˈfɒrɪk/ Được thêm vào [DATE]" at bounding box center [216, 118] width 95 height 126
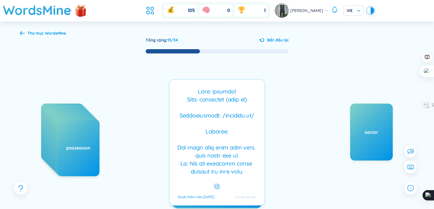
scroll to position [29, 0]
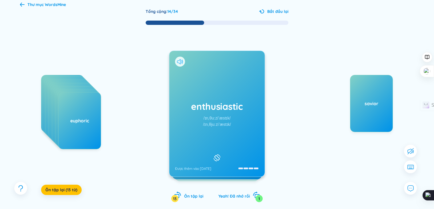
click at [178, 60] on icon at bounding box center [180, 61] width 6 height 5
click at [245, 110] on h1 "enthusiastic" at bounding box center [217, 106] width 84 height 13
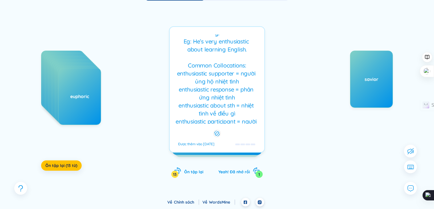
scroll to position [0, 0]
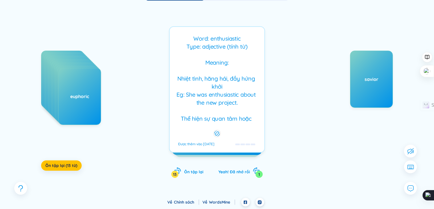
click at [239, 58] on div "Word: enthusiastic Type: adjective (tính từ) Meaning: Nhiệt tình, hăng hái, đầy…" at bounding box center [216, 79] width 89 height 89
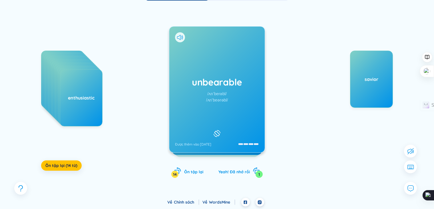
click at [228, 97] on div "/ʌnˈbeərəbl/" at bounding box center [217, 100] width 22 height 6
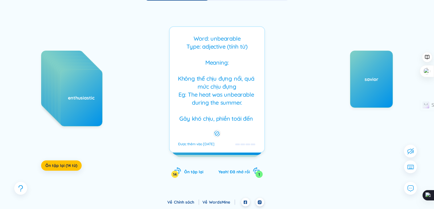
click at [228, 96] on div "Word: unbearable Type: adjective (tính từ) Meaning: Không thể chịu đựng nổi, qu…" at bounding box center [216, 79] width 89 height 89
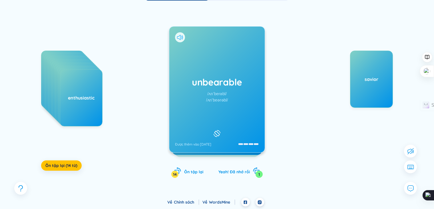
click at [178, 39] on icon at bounding box center [180, 37] width 6 height 5
click at [233, 89] on div "unbearable /ʌnˈberəbl/ /ʌnˈbeərəbl/ Được thêm vào [DATE]" at bounding box center [216, 90] width 95 height 126
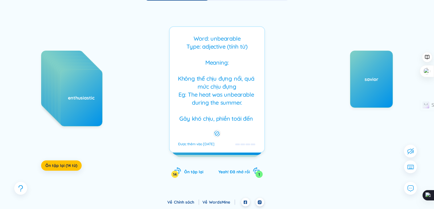
click at [233, 89] on div "Word: unbearable Type: adjective (tính từ) Meaning: Không thể chịu đựng nổi, qu…" at bounding box center [216, 79] width 89 height 89
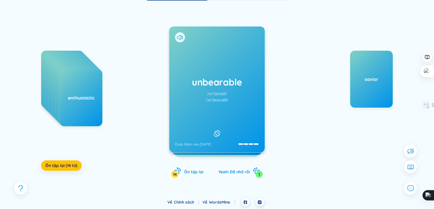
click at [233, 89] on div "unbearable /ʌnˈberəbl/ /ʌnˈbeərəbl/ Được thêm vào [DATE]" at bounding box center [216, 90] width 95 height 126
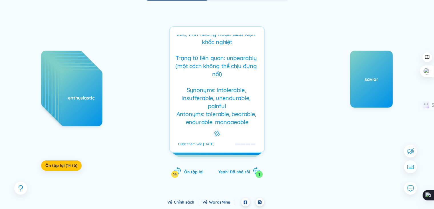
scroll to position [278, 0]
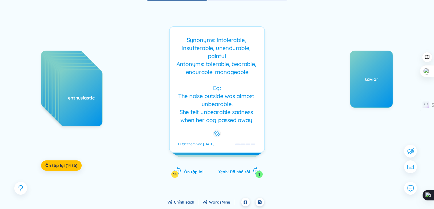
click at [244, 81] on div "Word: unbearable Type: adjective (tính từ) Meaning: Không thể chịu đựng nổi, qu…" at bounding box center [216, 79] width 89 height 89
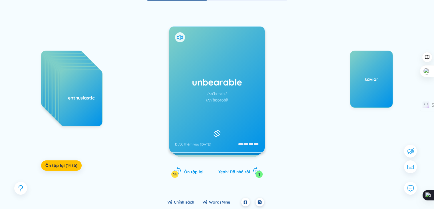
click at [244, 81] on h1 "unbearable" at bounding box center [217, 82] width 84 height 13
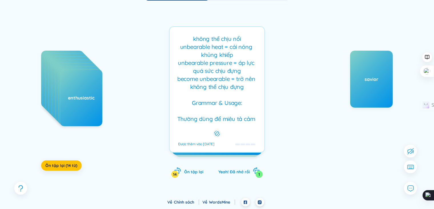
scroll to position [0, 0]
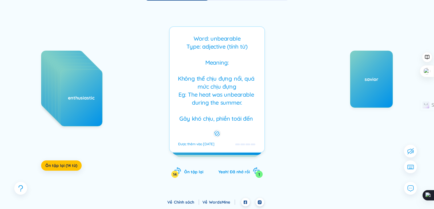
click at [244, 81] on div "Word: unbearable Type: adjective (tính từ) Meaning: Không thể chịu đựng nổi, qu…" at bounding box center [216, 79] width 89 height 89
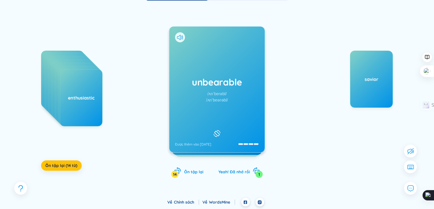
click at [180, 39] on icon at bounding box center [178, 37] width 3 height 5
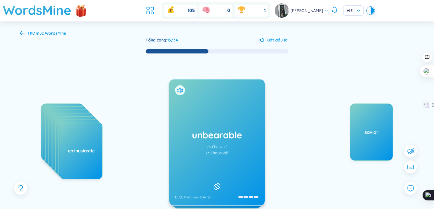
click at [54, 35] on b "WordsMine" at bounding box center [55, 33] width 21 height 5
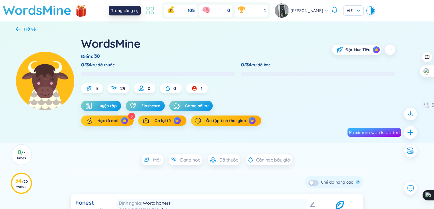
click at [154, 10] on icon at bounding box center [152, 8] width 3 height 3
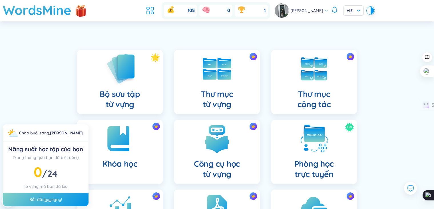
click at [138, 83] on div "Bộ sưu tập từ vựng" at bounding box center [120, 82] width 86 height 64
